Goal: Information Seeking & Learning: Learn about a topic

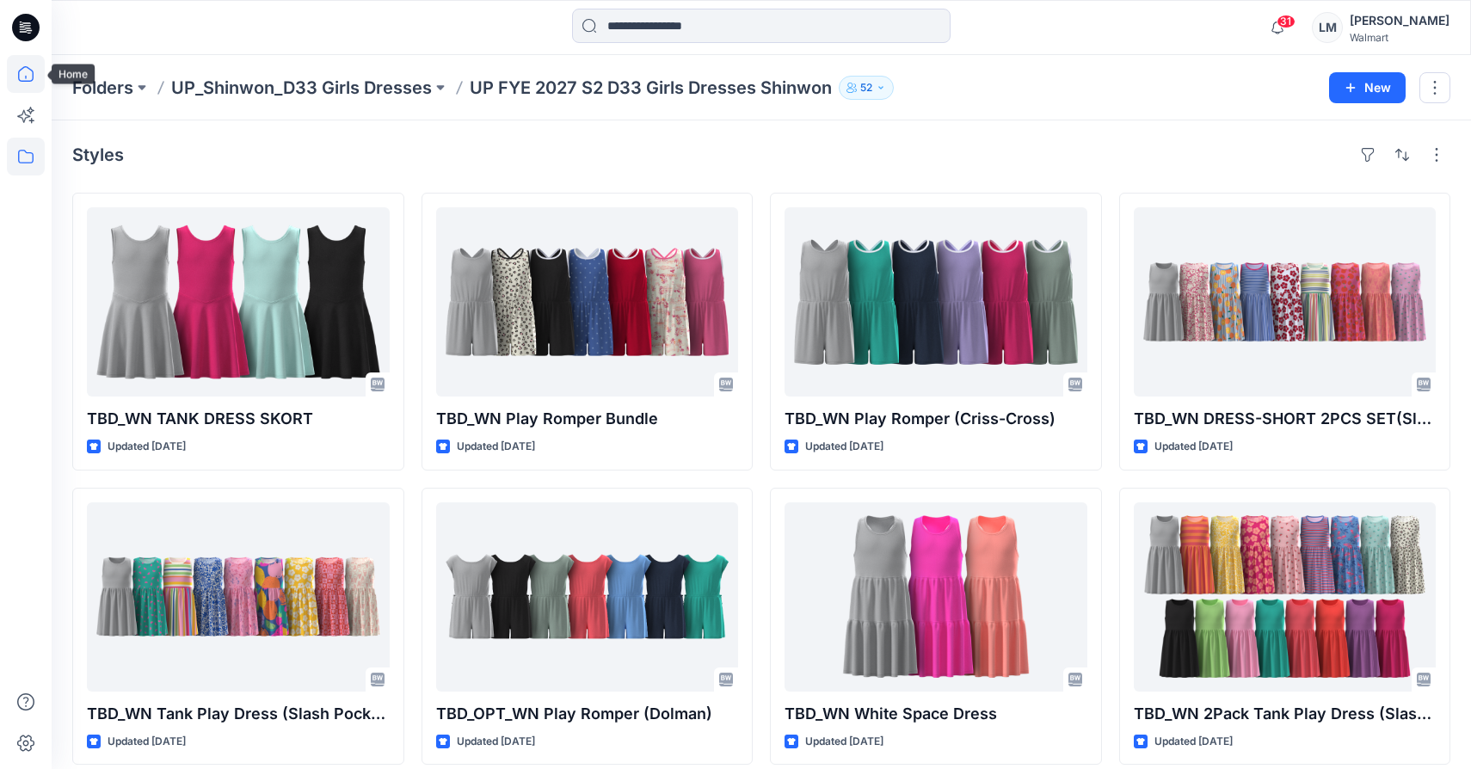
click at [25, 77] on icon at bounding box center [26, 74] width 38 height 38
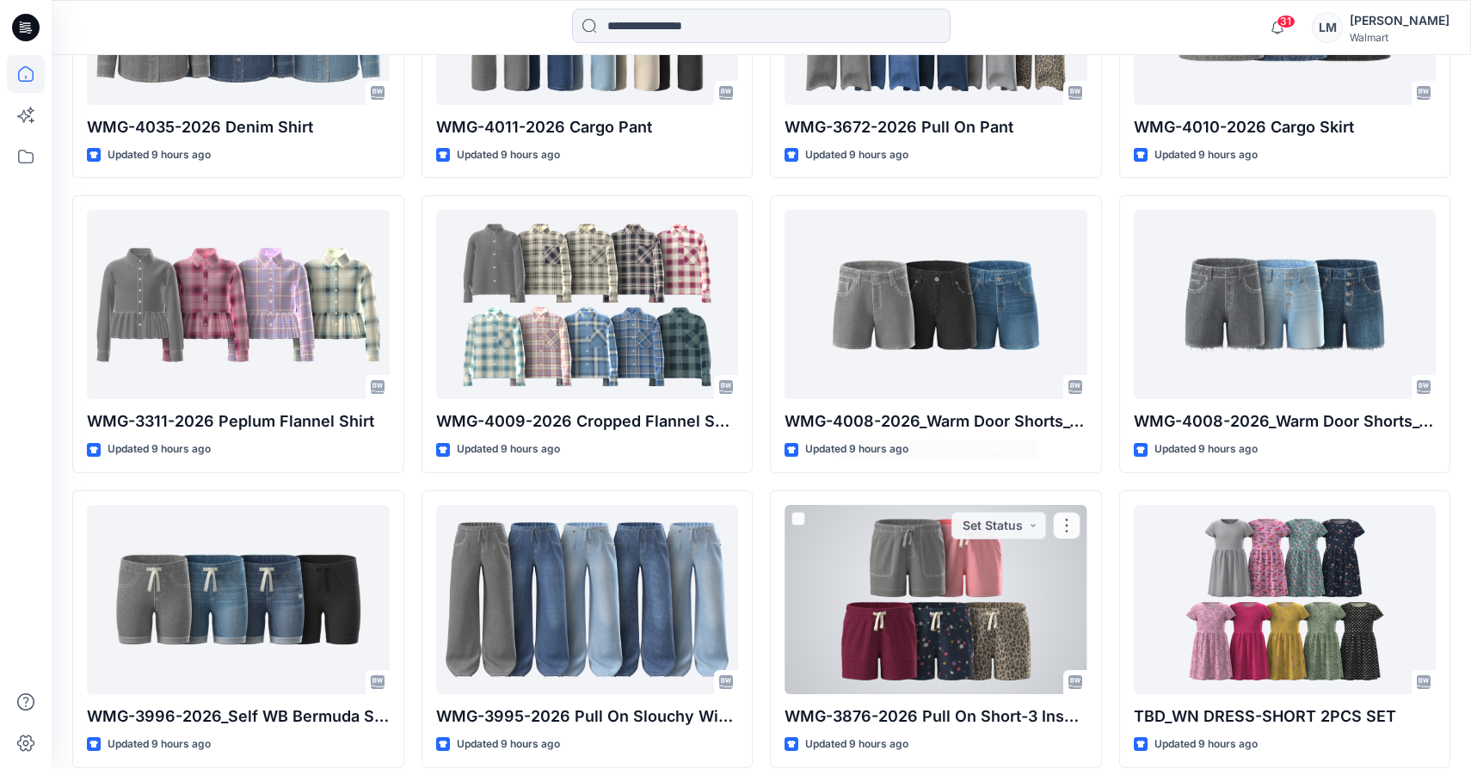
scroll to position [3030, 0]
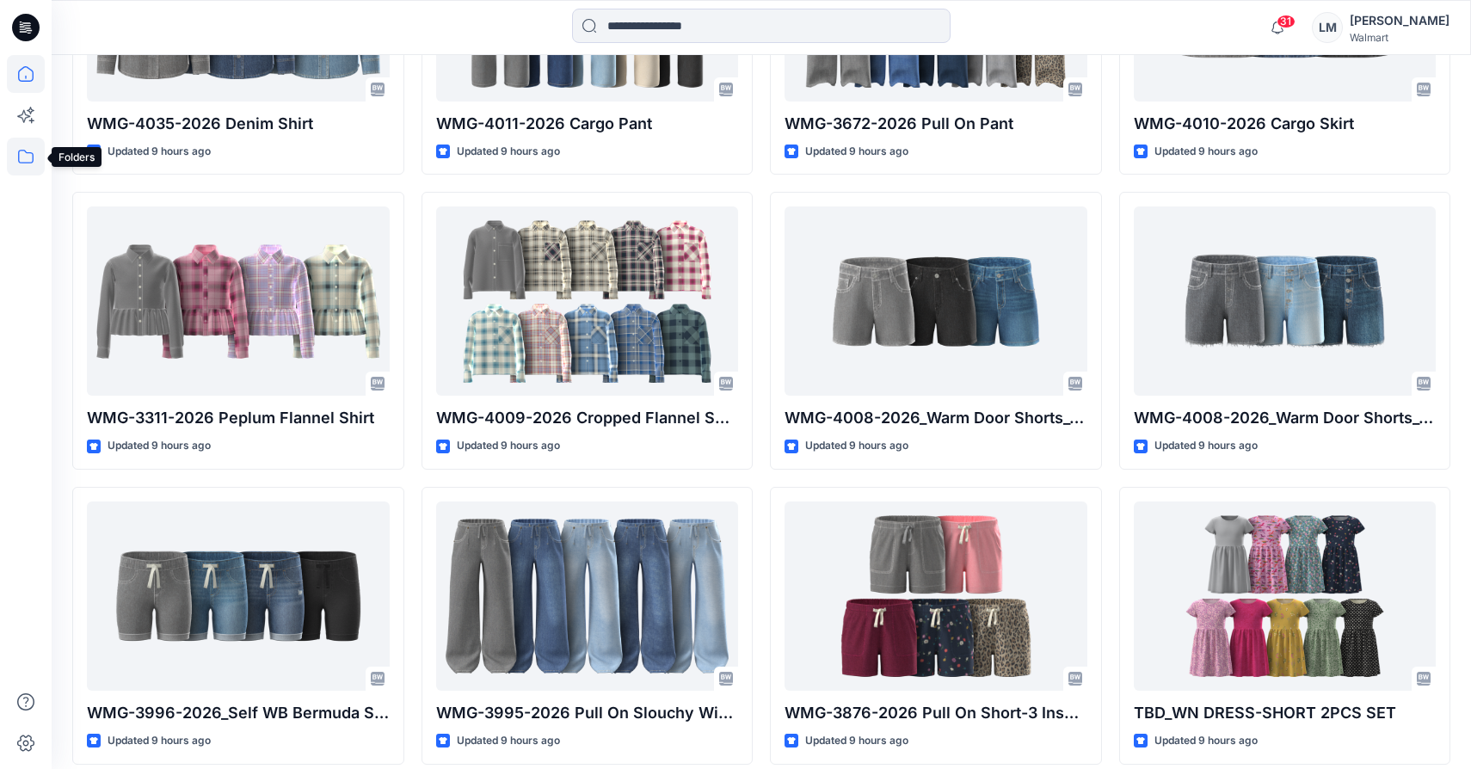
click at [14, 162] on icon at bounding box center [26, 157] width 38 height 38
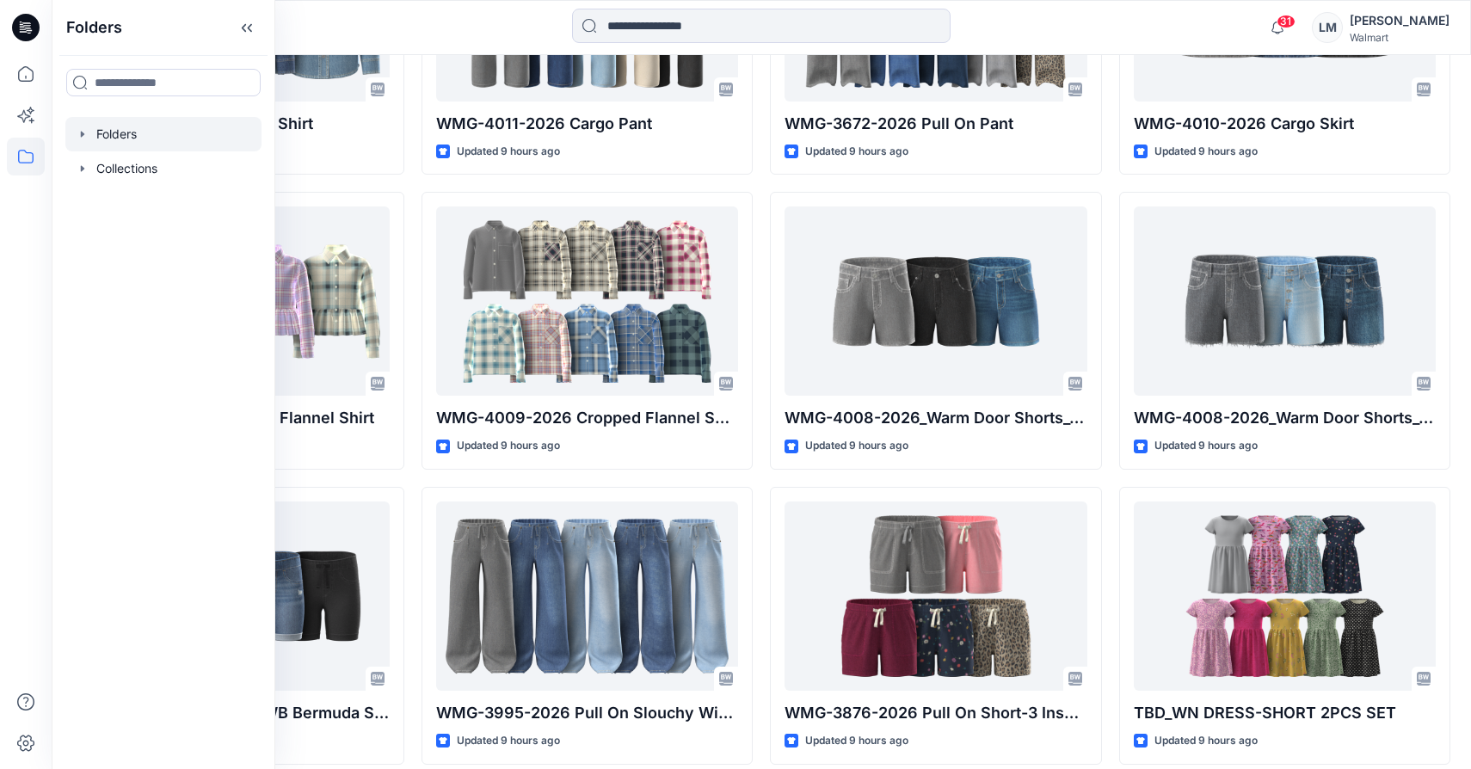
click at [156, 132] on div at bounding box center [163, 134] width 196 height 34
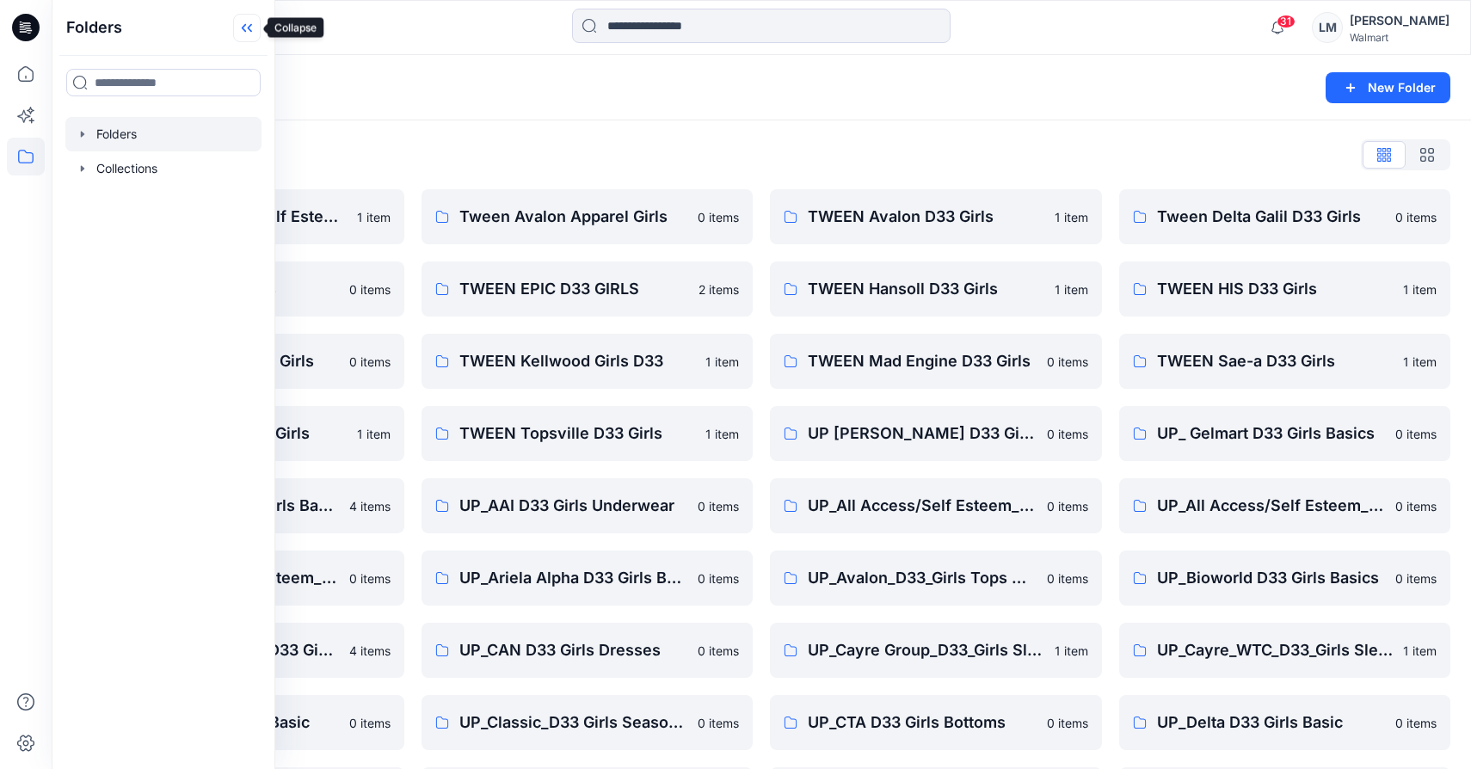
click at [248, 29] on icon at bounding box center [247, 28] width 28 height 28
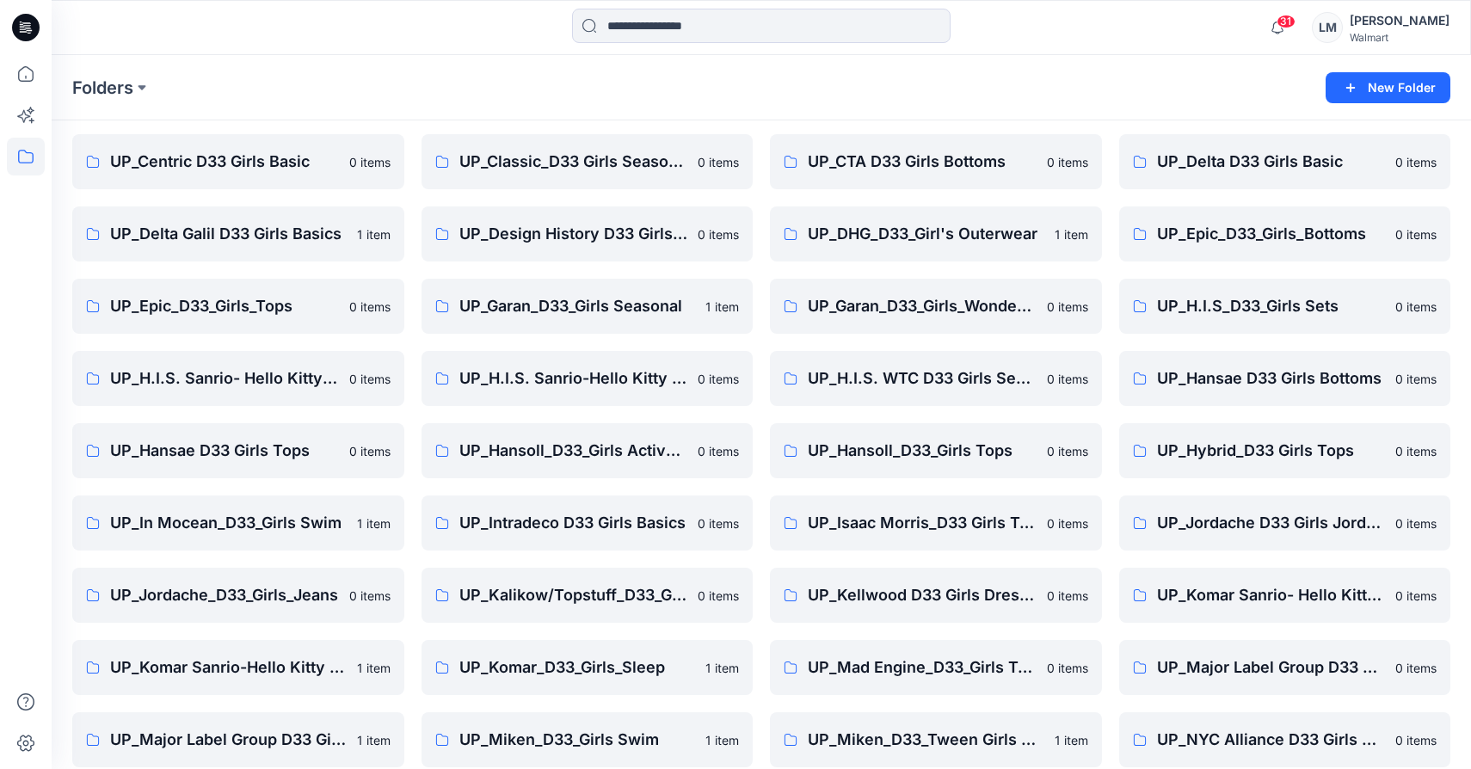
scroll to position [1013, 0]
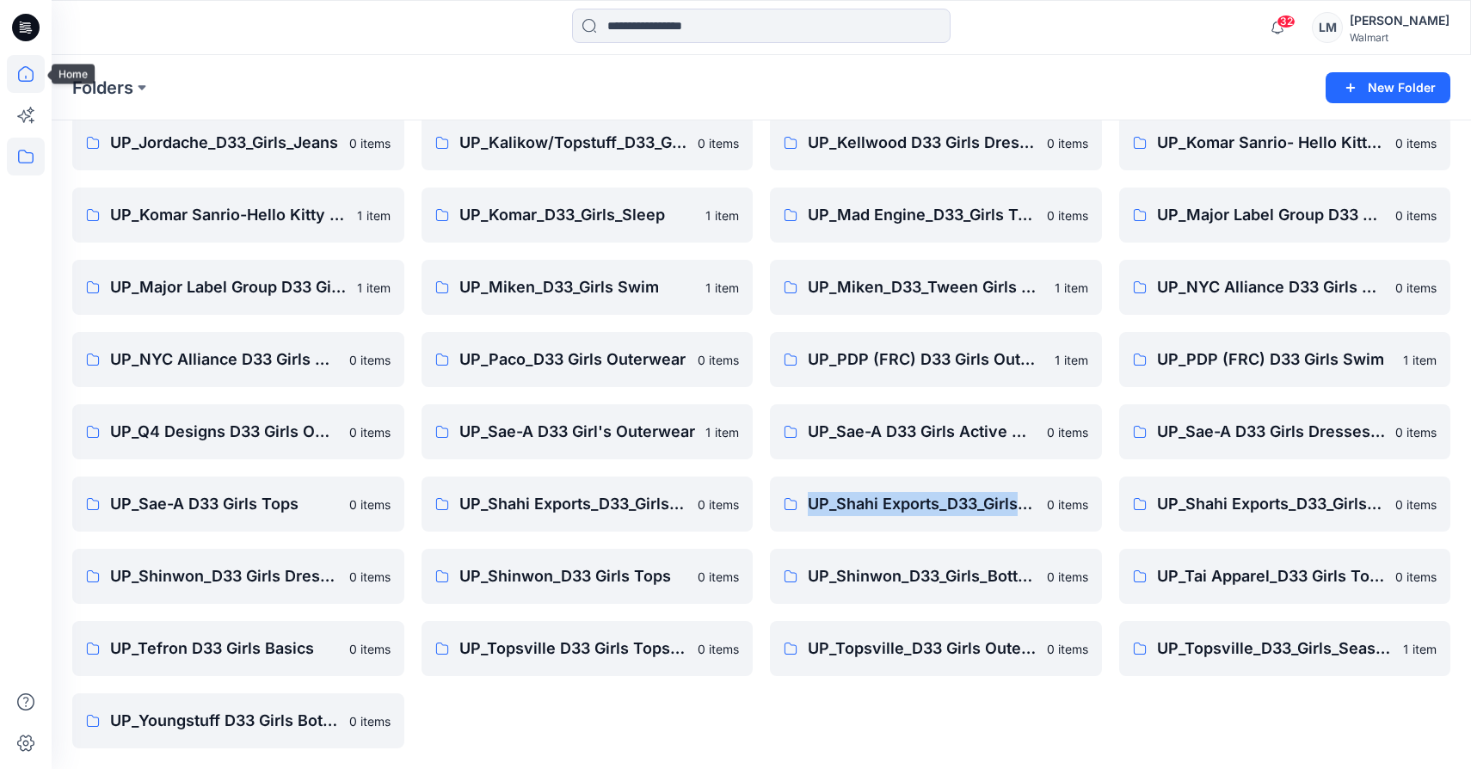
click at [23, 70] on icon at bounding box center [26, 74] width 38 height 38
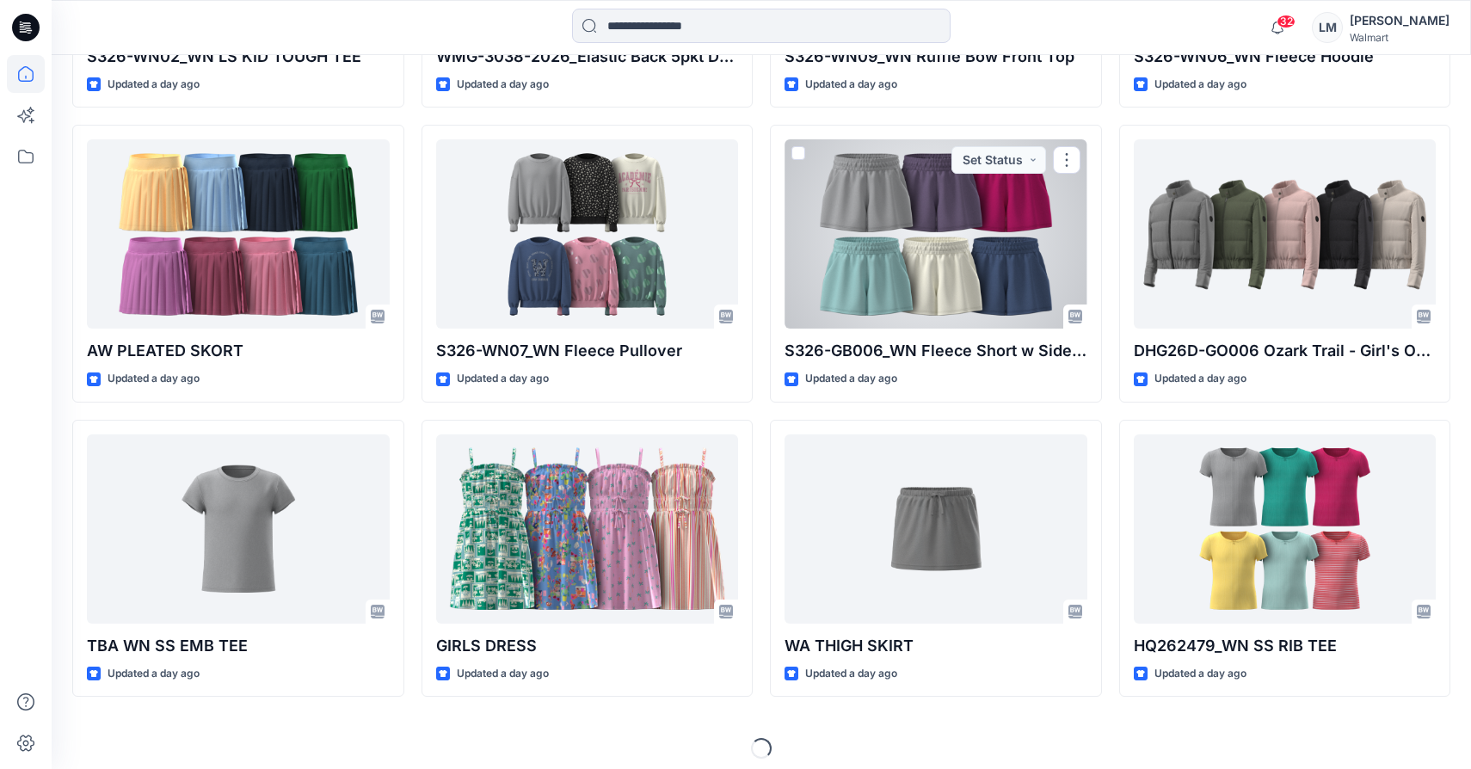
scroll to position [7823, 0]
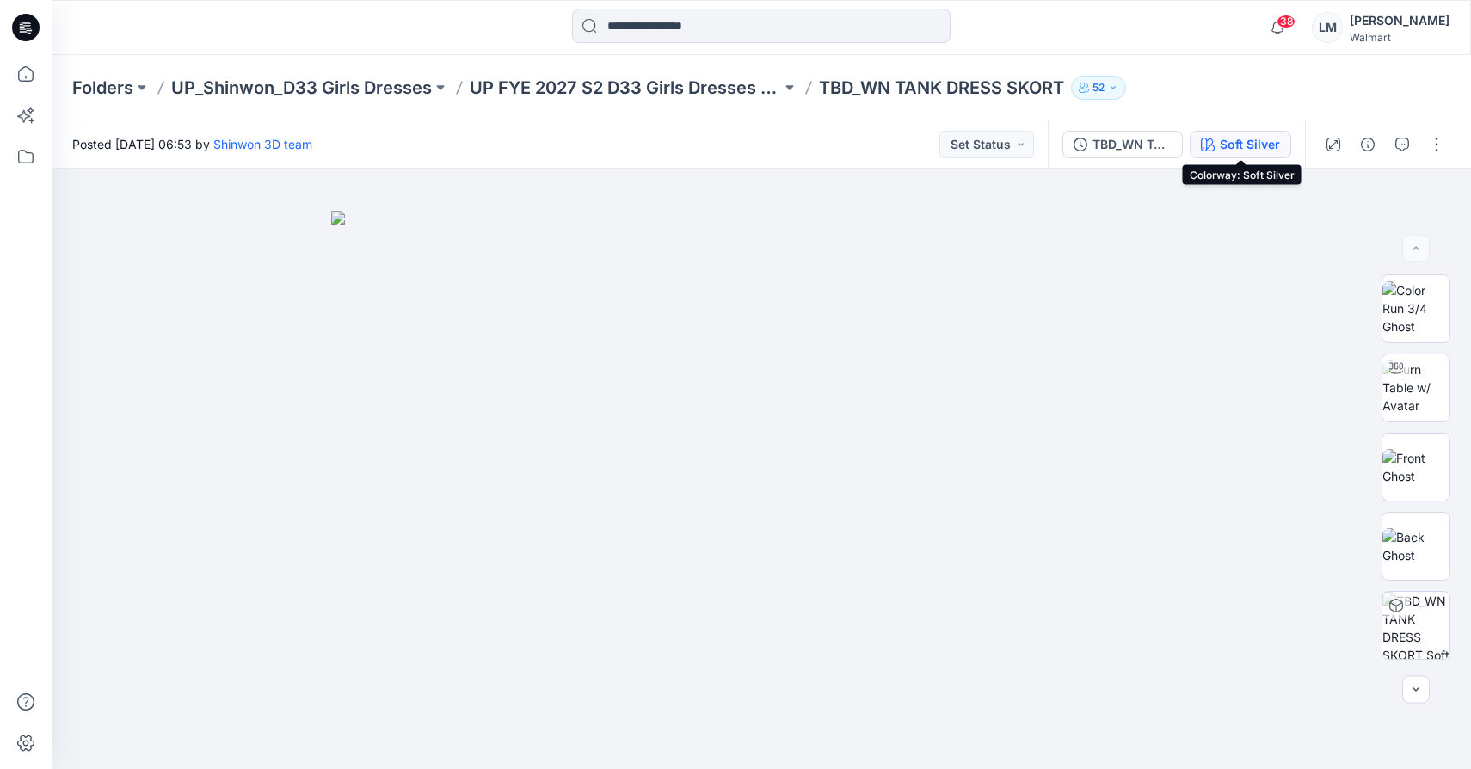
click at [1222, 146] on div "Soft Silver" at bounding box center [1250, 144] width 60 height 19
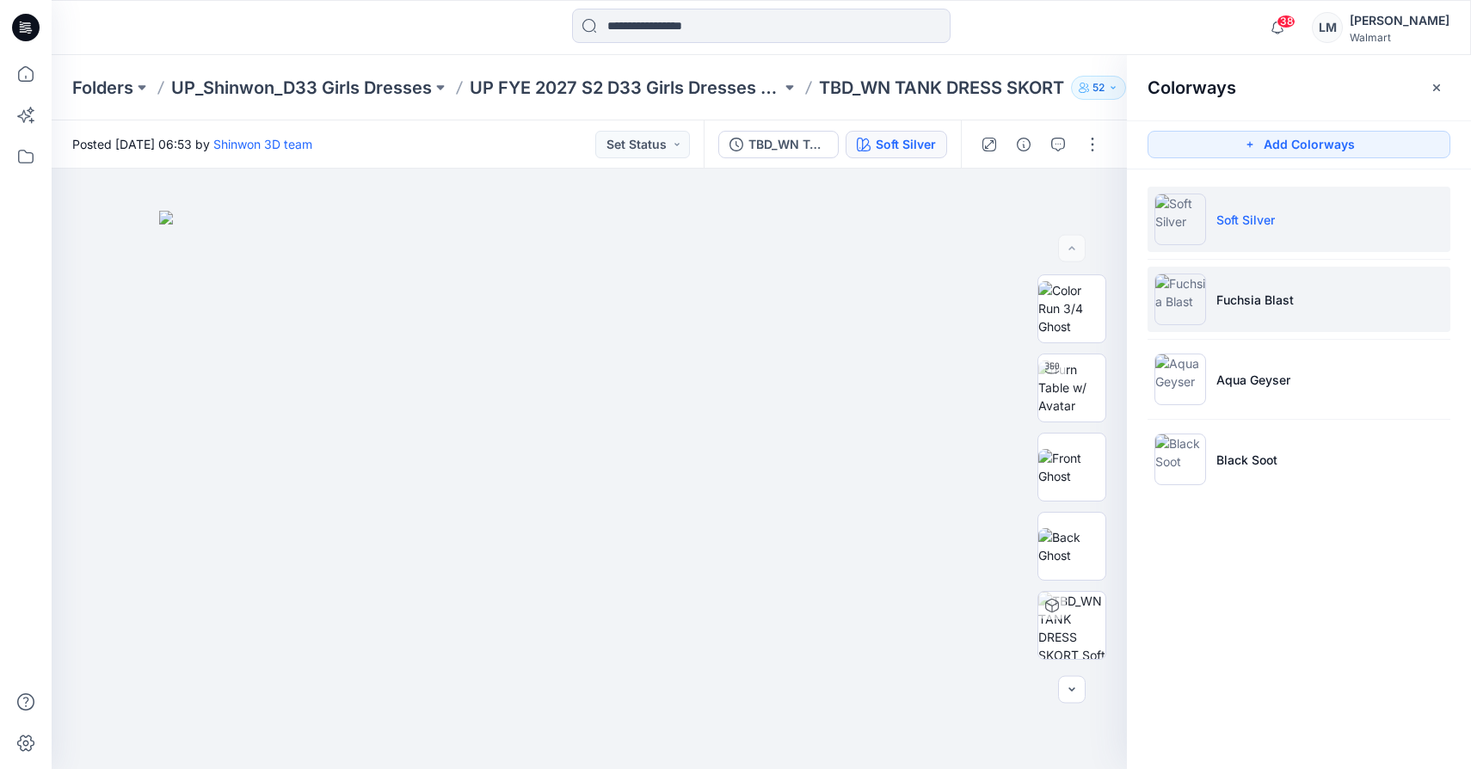
click at [1245, 299] on p "Fuchsia Blast" at bounding box center [1254, 300] width 77 height 18
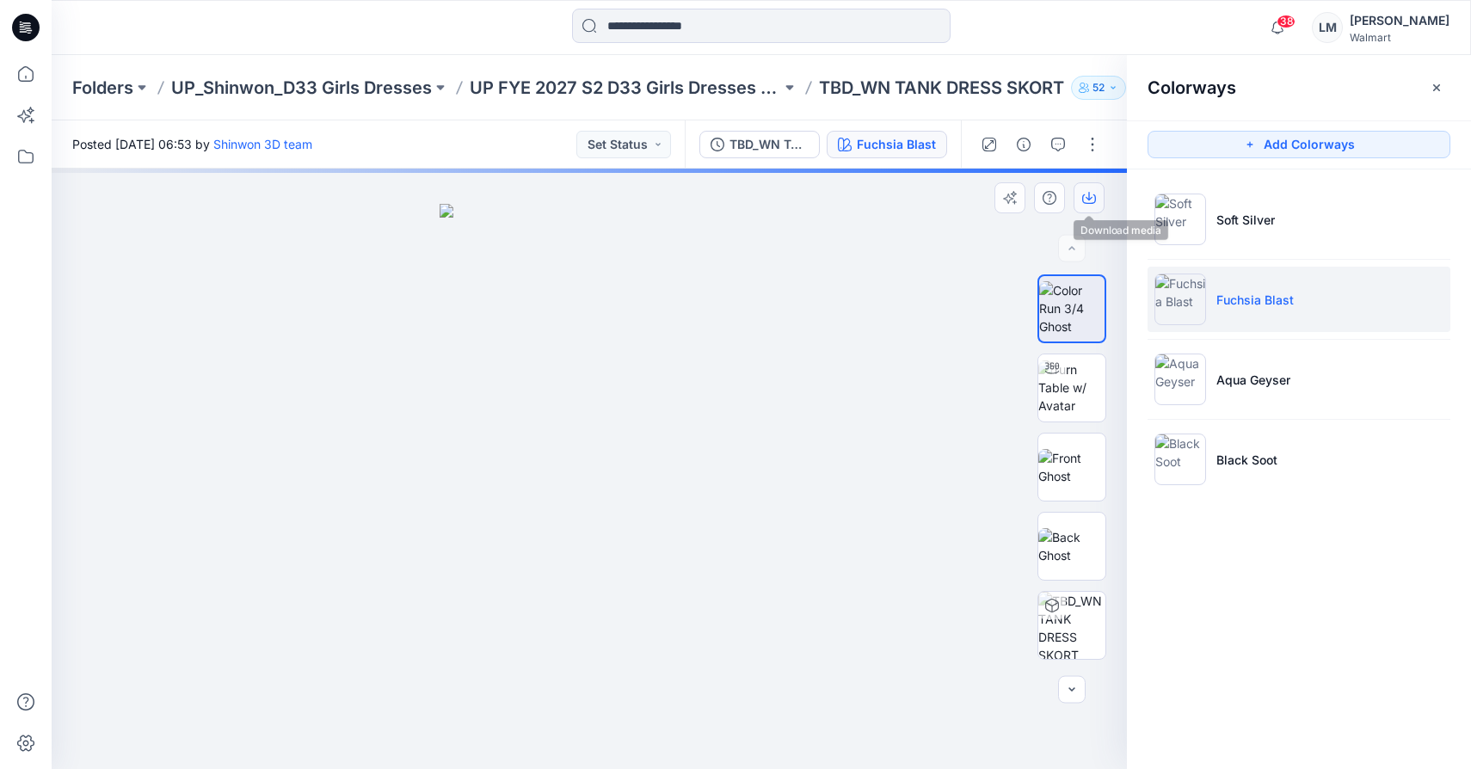
click at [1090, 196] on icon "button" at bounding box center [1089, 198] width 14 height 14
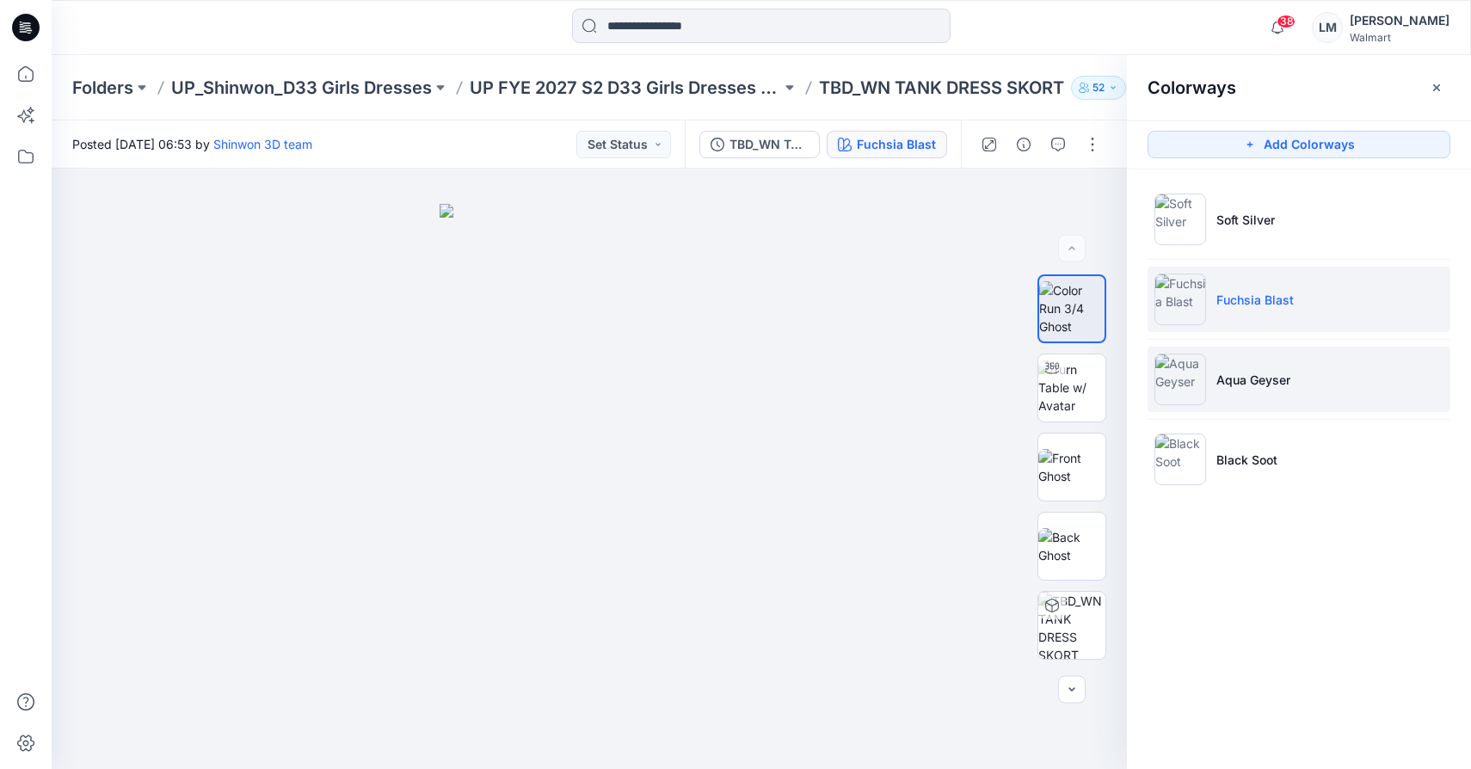
click at [1207, 398] on li "Aqua Geyser" at bounding box center [1299, 379] width 303 height 65
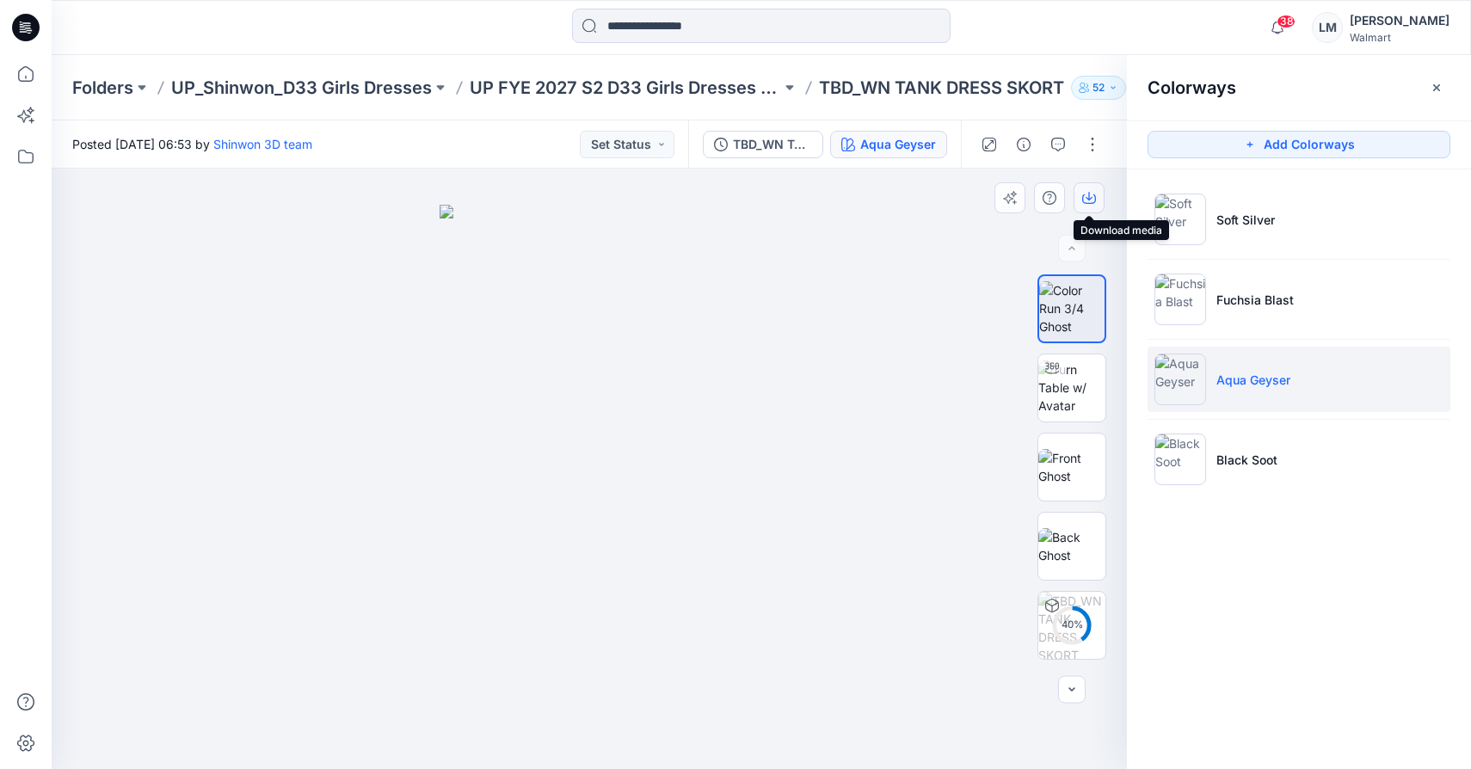
click at [1093, 193] on icon "button" at bounding box center [1089, 198] width 14 height 14
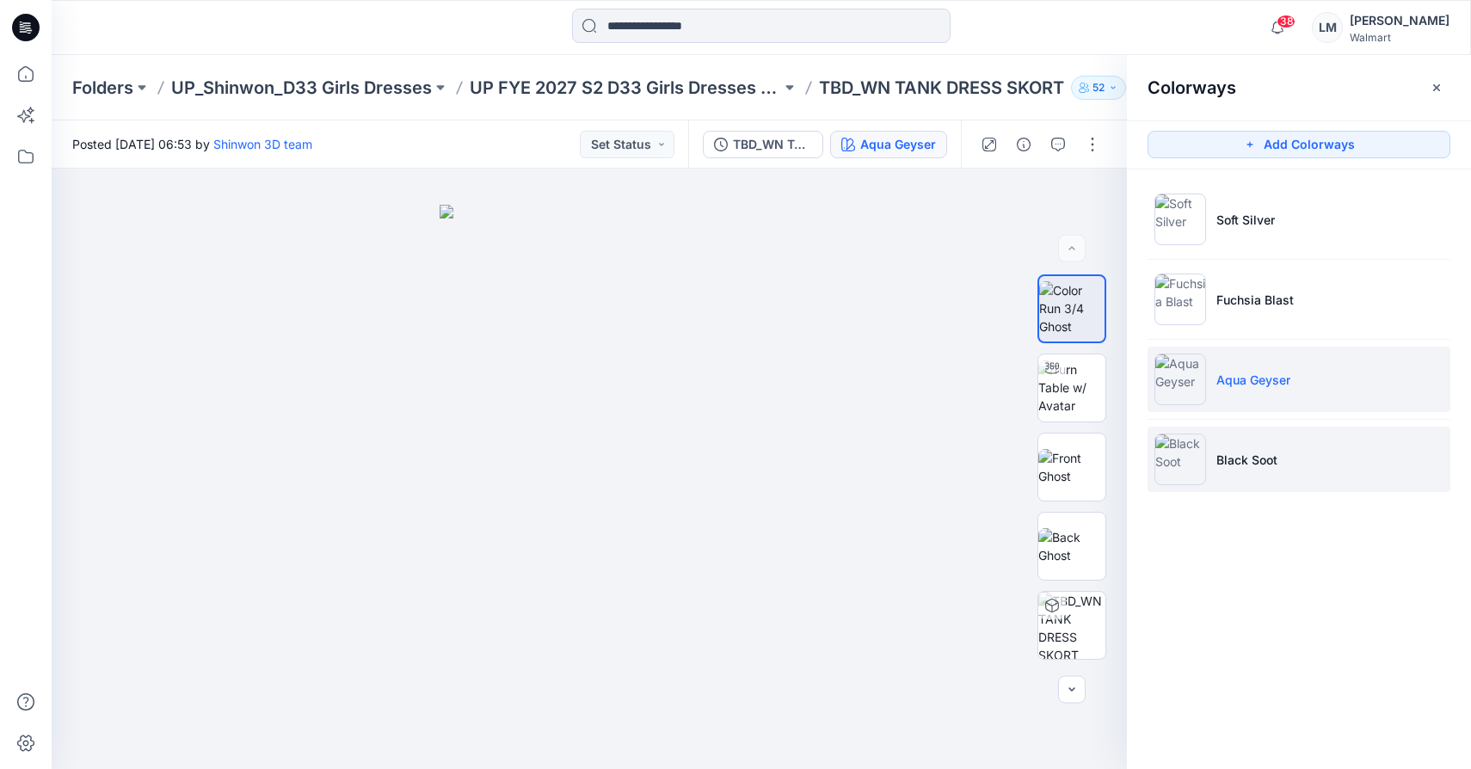
click at [1256, 459] on p "Black Soot" at bounding box center [1246, 460] width 61 height 18
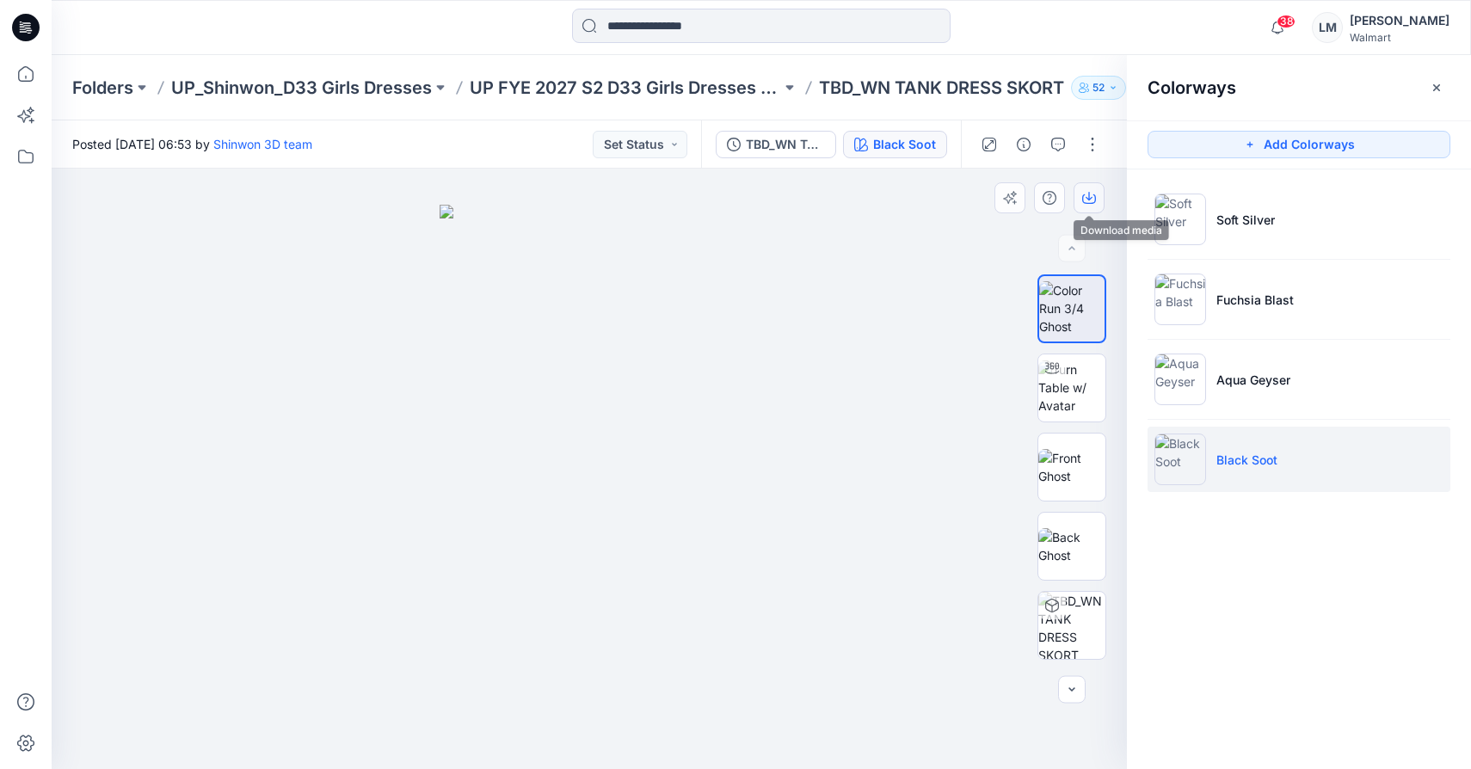
click at [1090, 198] on icon "button" at bounding box center [1089, 196] width 7 height 9
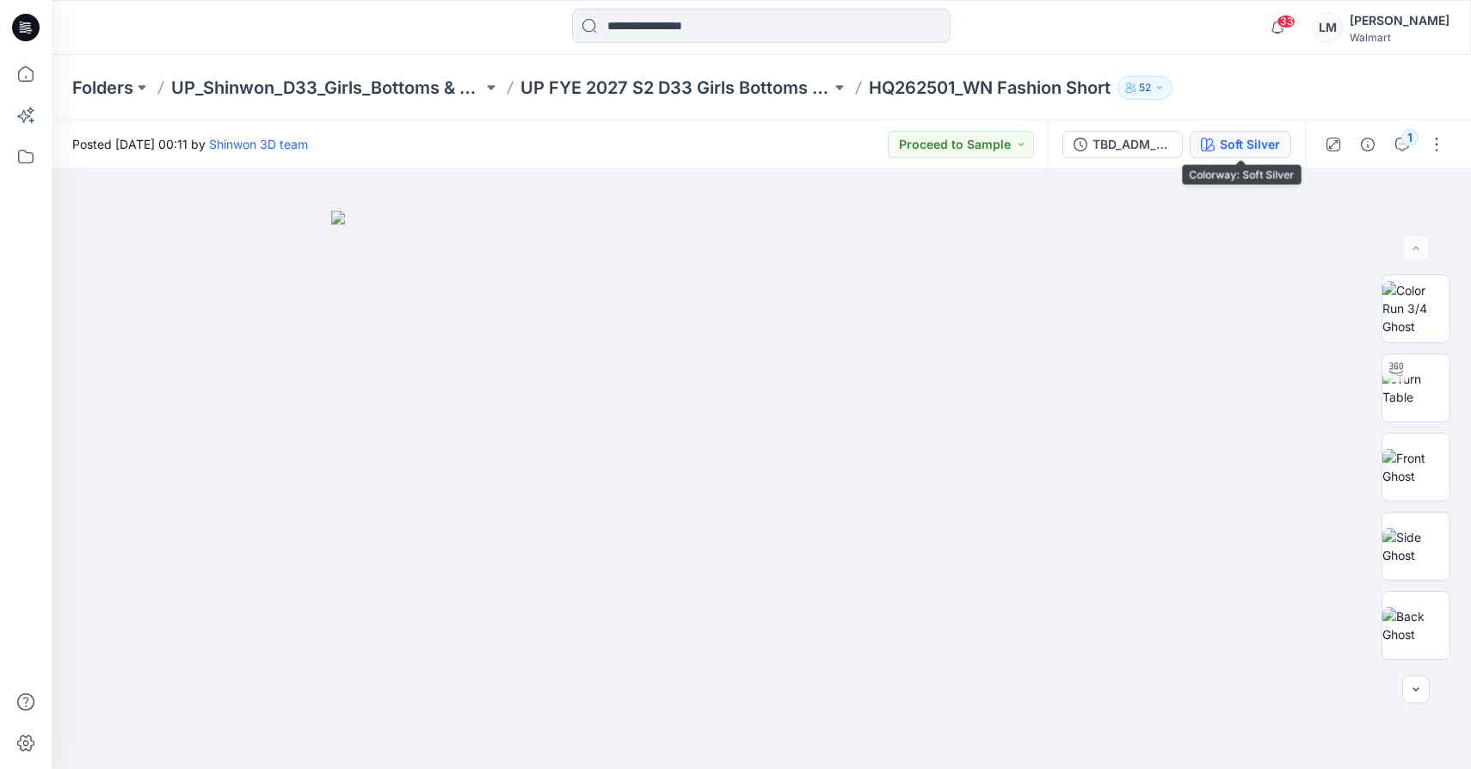
click at [1224, 132] on button "Soft Silver" at bounding box center [1241, 145] width 102 height 28
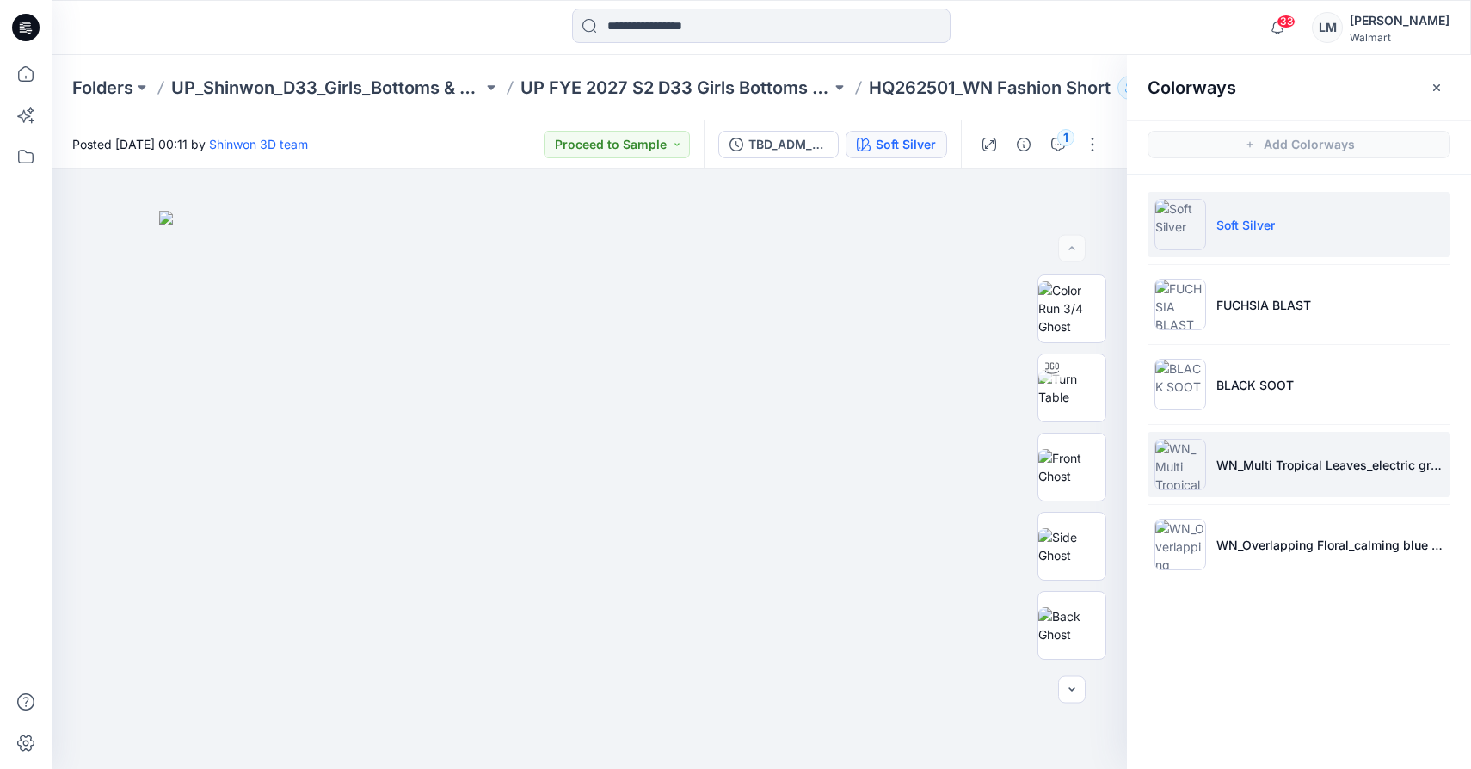
click at [1216, 440] on li "WN_Multi Tropical Leaves_electric green" at bounding box center [1299, 464] width 303 height 65
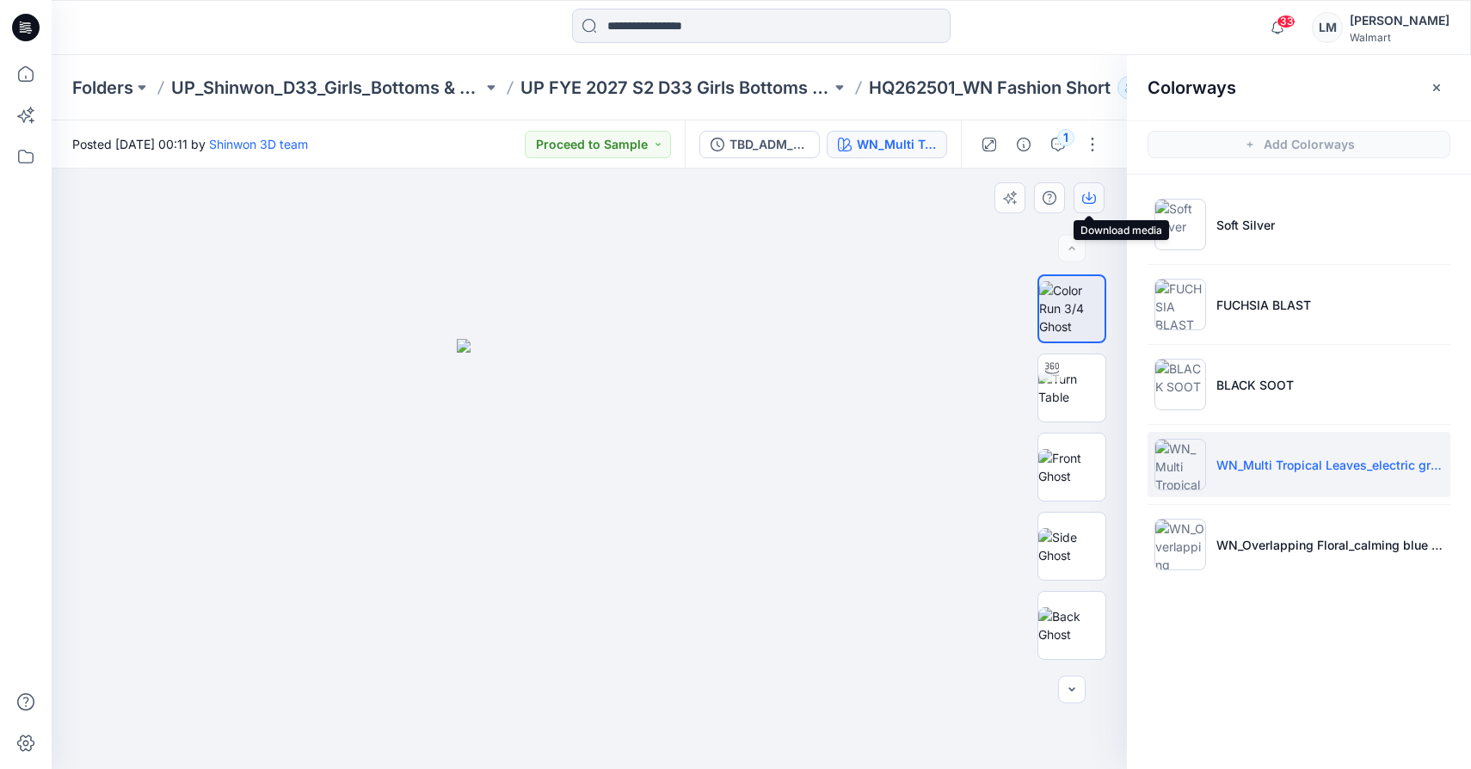
click at [1096, 188] on button "button" at bounding box center [1089, 197] width 31 height 31
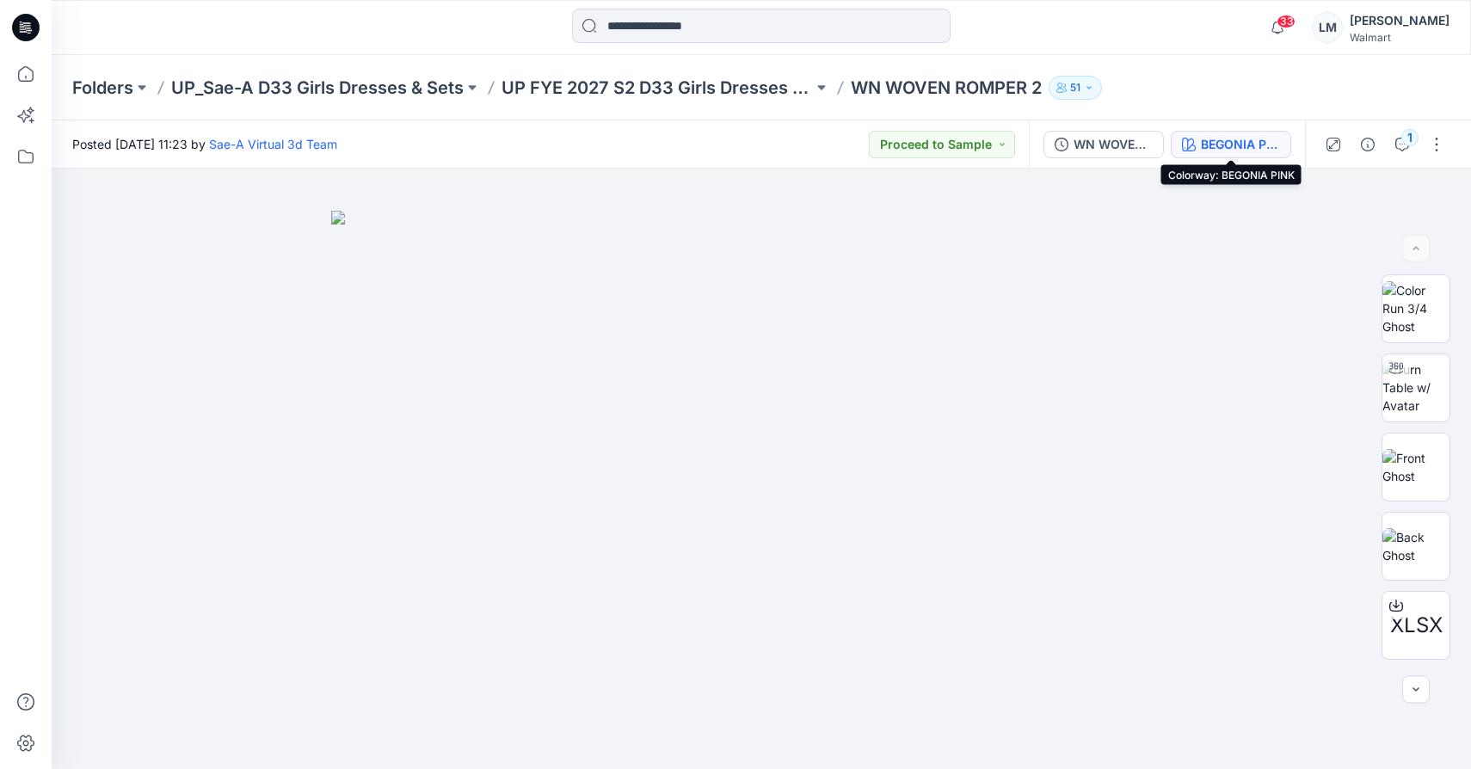
click at [1237, 139] on div "BEGONIA PINK" at bounding box center [1240, 144] width 79 height 19
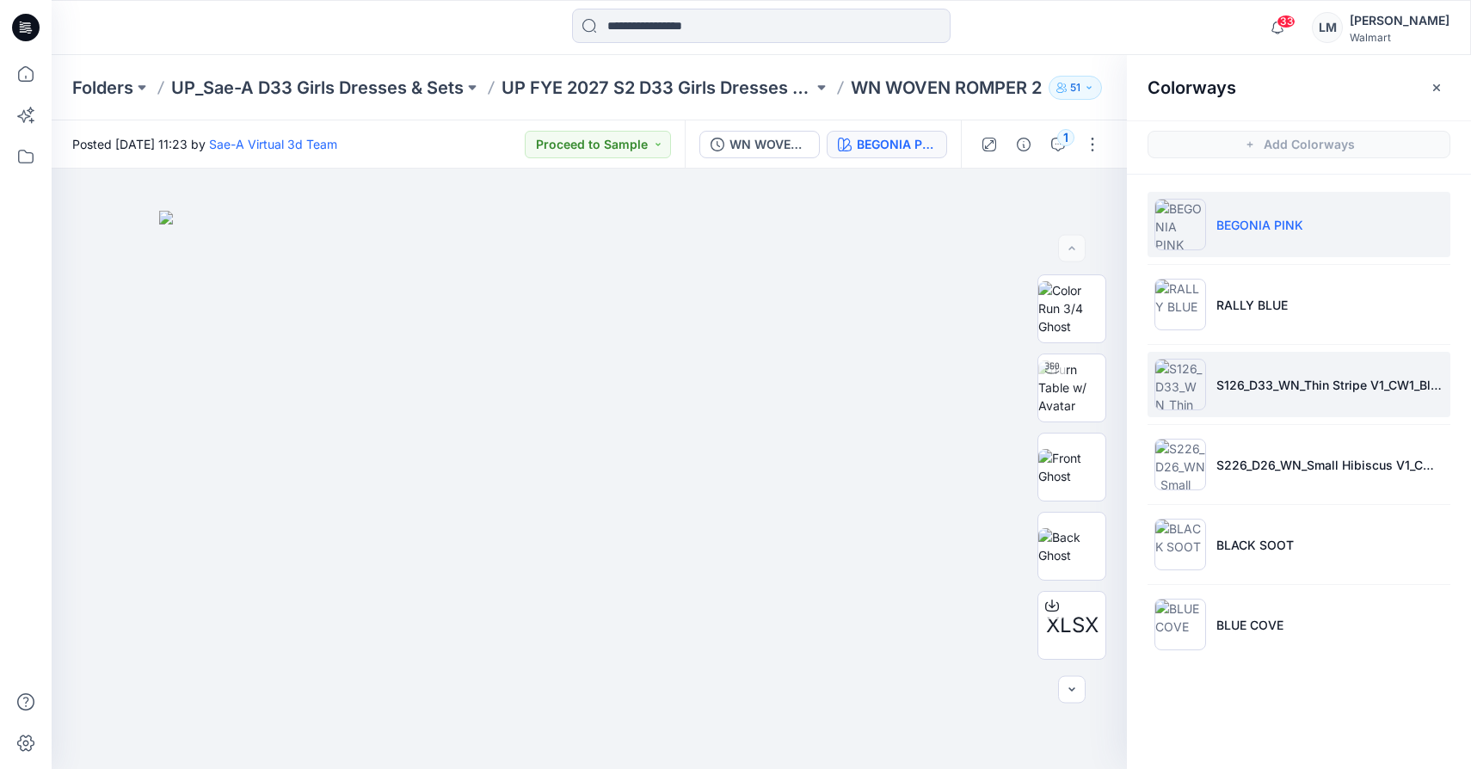
click at [1247, 394] on li "S126_D33_WN_Thin Stripe V1_CW1_Blue Lark_Vivid White_WM_MILLSHEET" at bounding box center [1299, 384] width 303 height 65
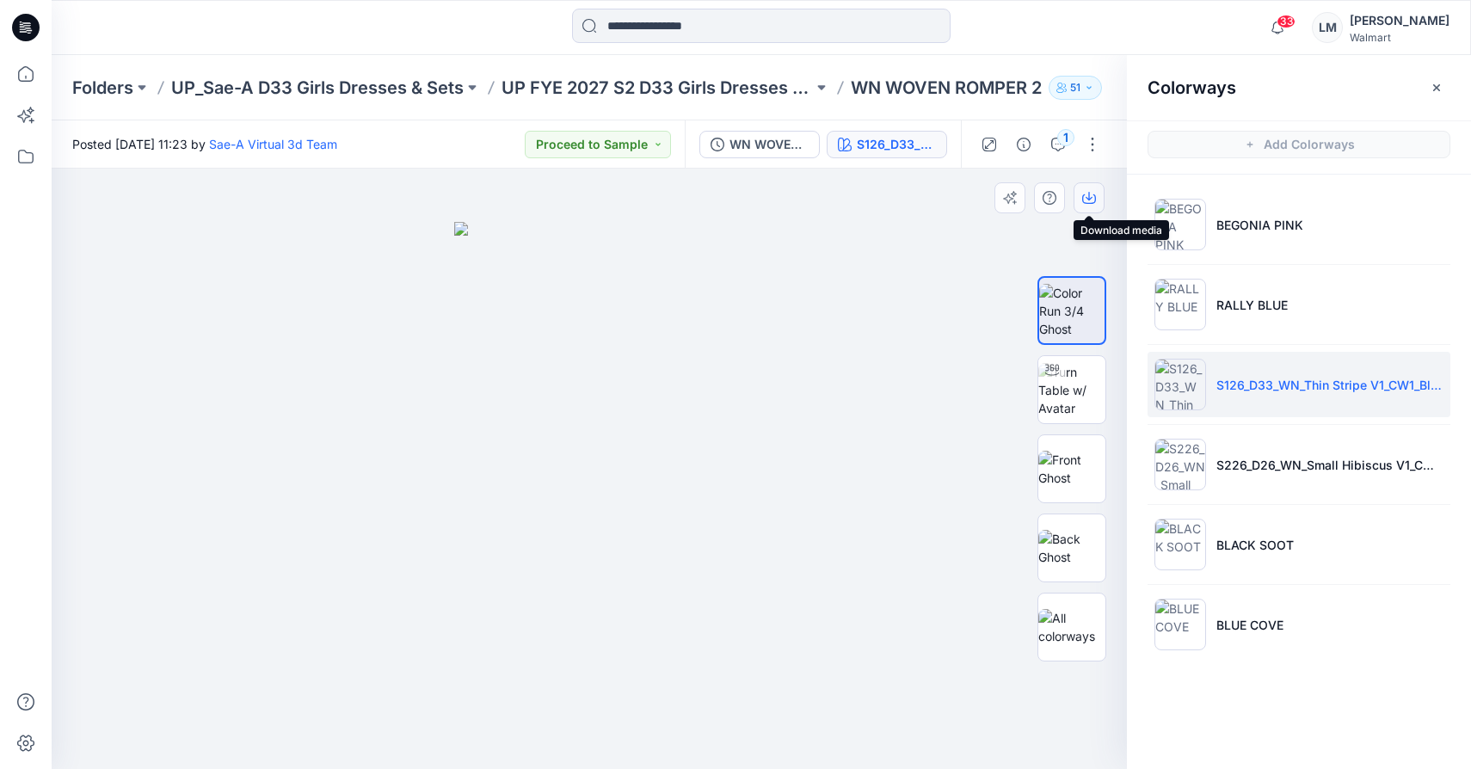
click at [1088, 199] on icon "button" at bounding box center [1089, 196] width 7 height 9
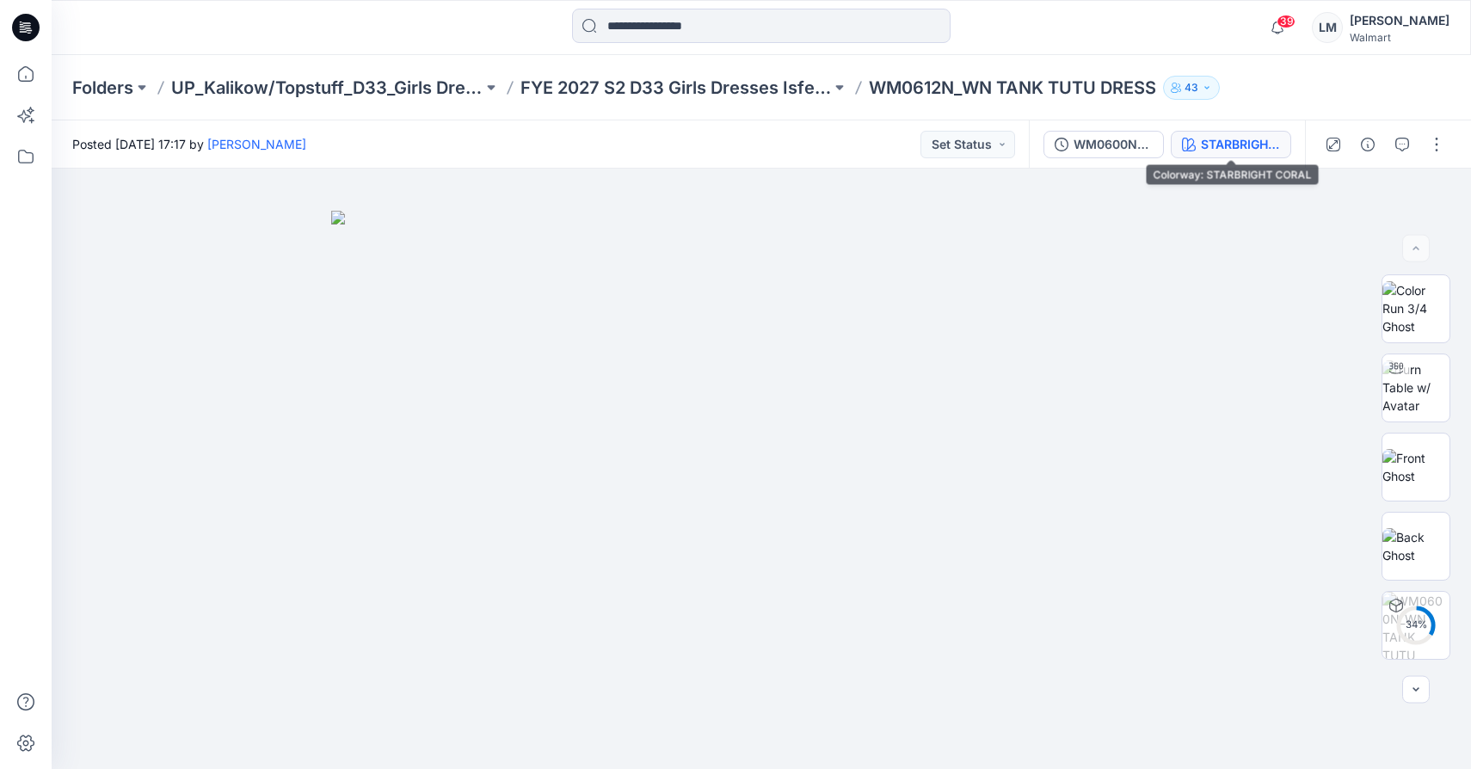
click at [1245, 150] on div "STARBRIGHT CORAL" at bounding box center [1240, 144] width 79 height 19
